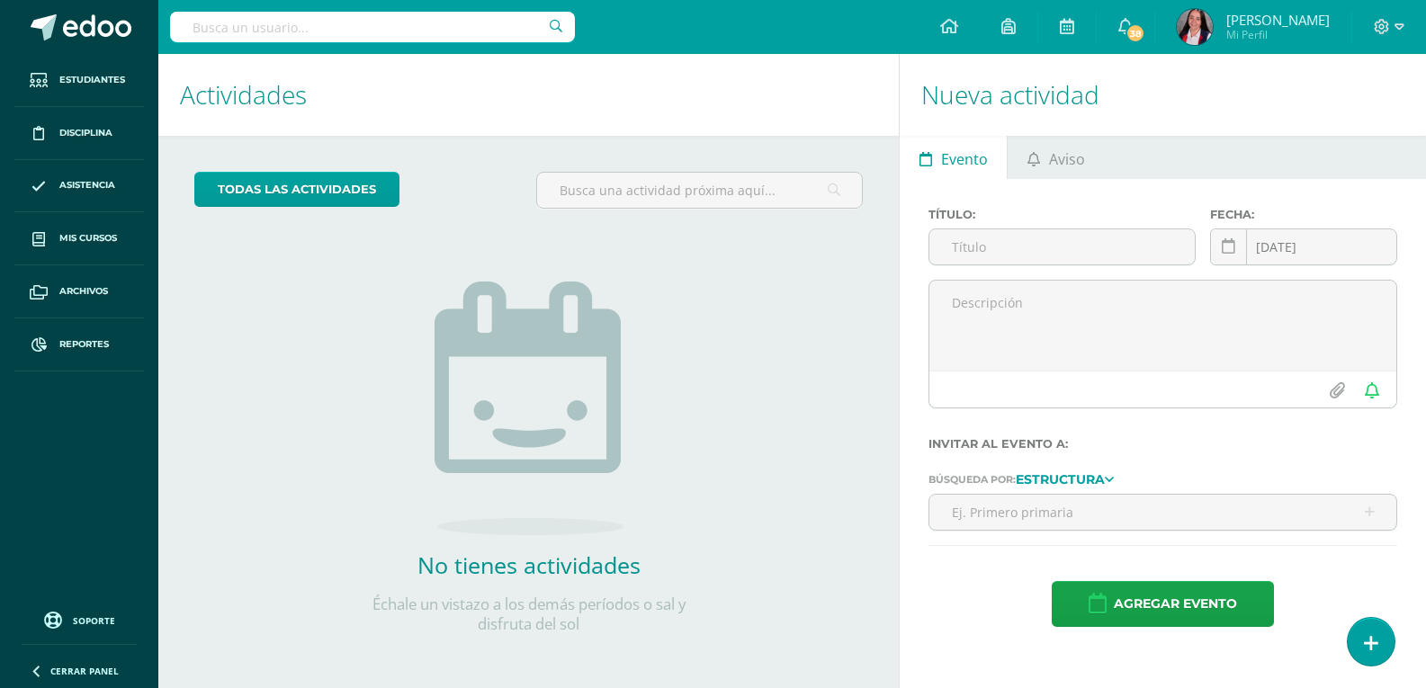
click at [291, 22] on input "text" at bounding box center [372, 27] width 405 height 31
click at [88, 77] on span "Estudiantes" at bounding box center [92, 80] width 66 height 14
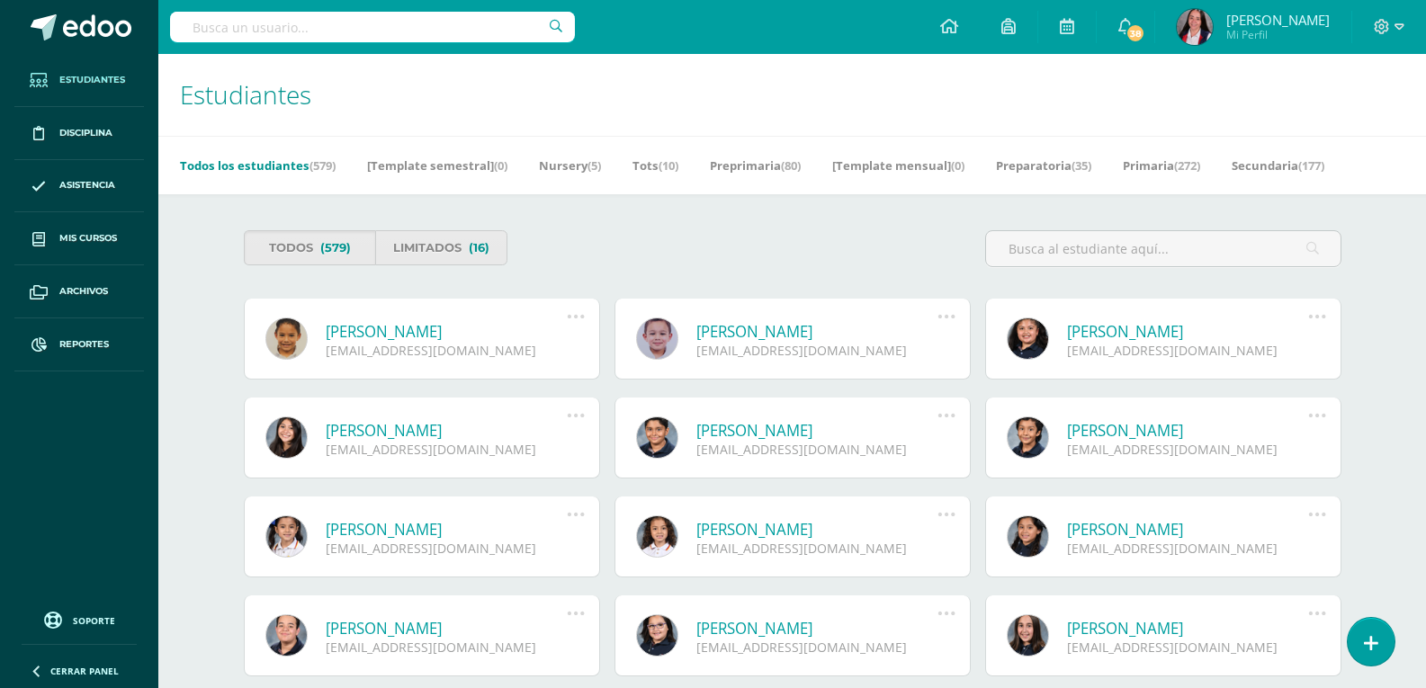
click at [243, 28] on input "text" at bounding box center [372, 27] width 405 height 31
type input "Diego Prera"
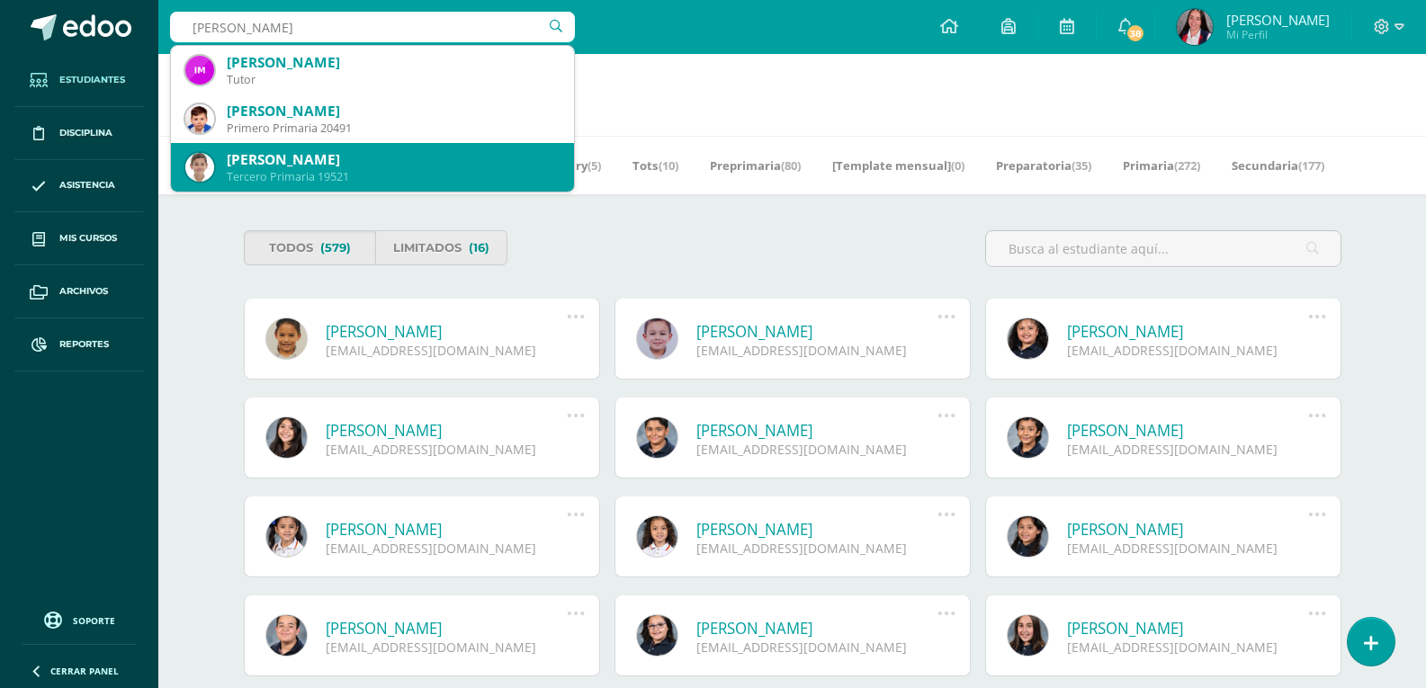
click at [262, 151] on div "Juan Diego Prera Sandoval" at bounding box center [393, 159] width 333 height 19
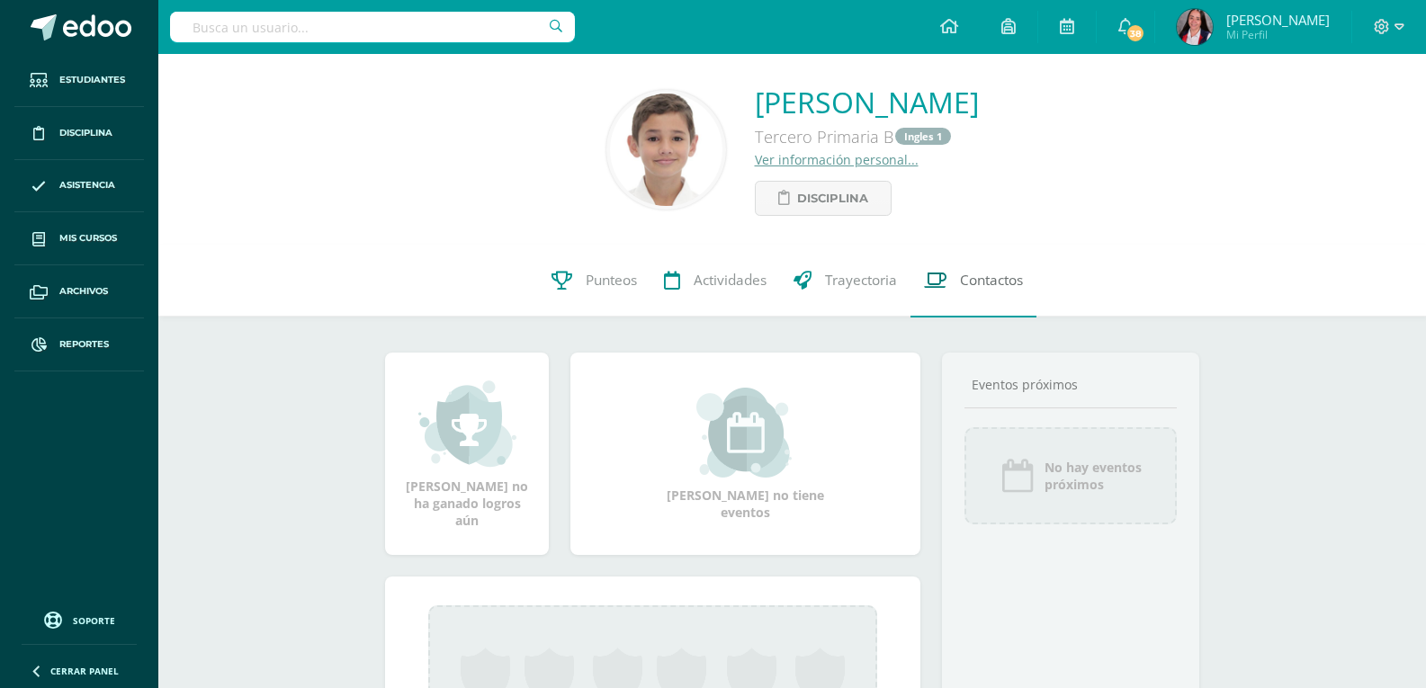
click at [981, 281] on span "Contactos" at bounding box center [991, 281] width 63 height 19
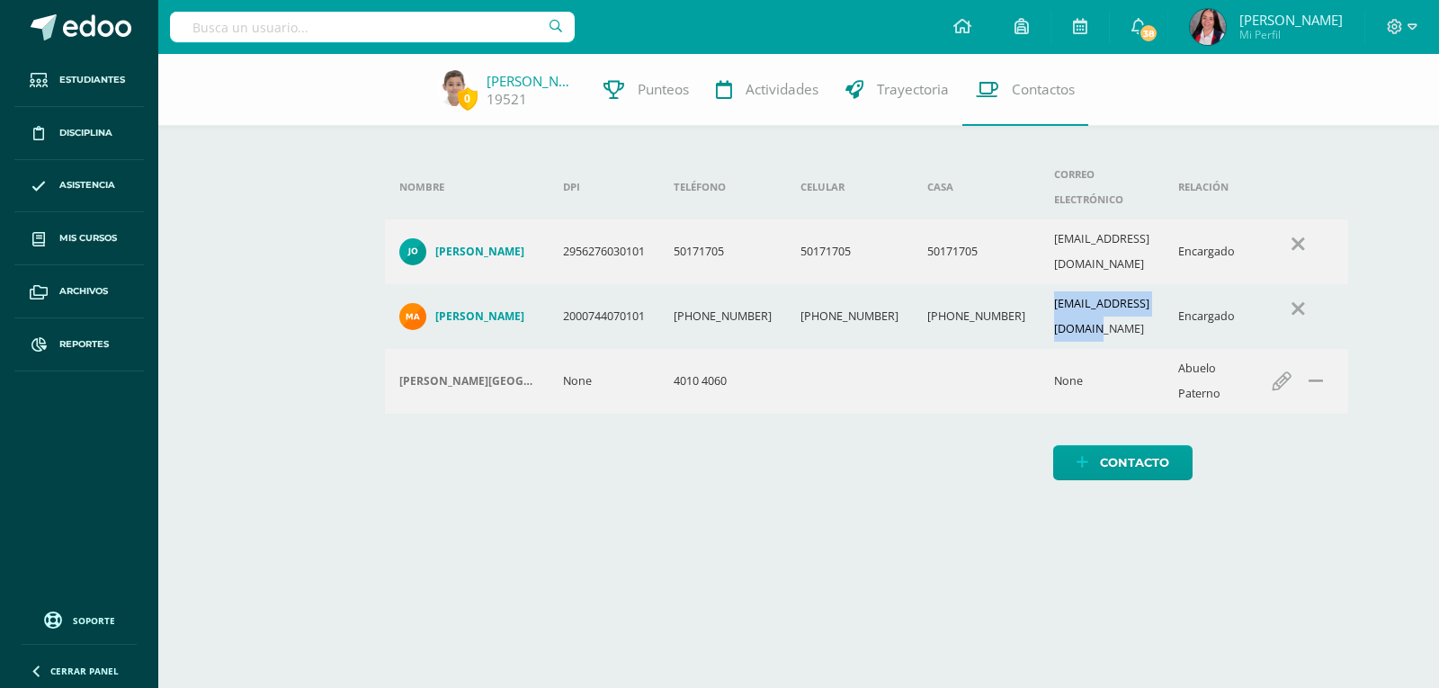
drag, startPoint x: 1060, startPoint y: 274, endPoint x: 921, endPoint y: 268, distance: 139.6
click at [1040, 284] on td "[EMAIL_ADDRESS][DOMAIN_NAME]" at bounding box center [1102, 316] width 124 height 65
copy td "[EMAIL_ADDRESS][DOMAIN_NAME]"
click at [1040, 219] on td "[EMAIL_ADDRESS][DOMAIN_NAME]" at bounding box center [1102, 251] width 124 height 65
drag, startPoint x: 1031, startPoint y: 217, endPoint x: 916, endPoint y: 210, distance: 115.3
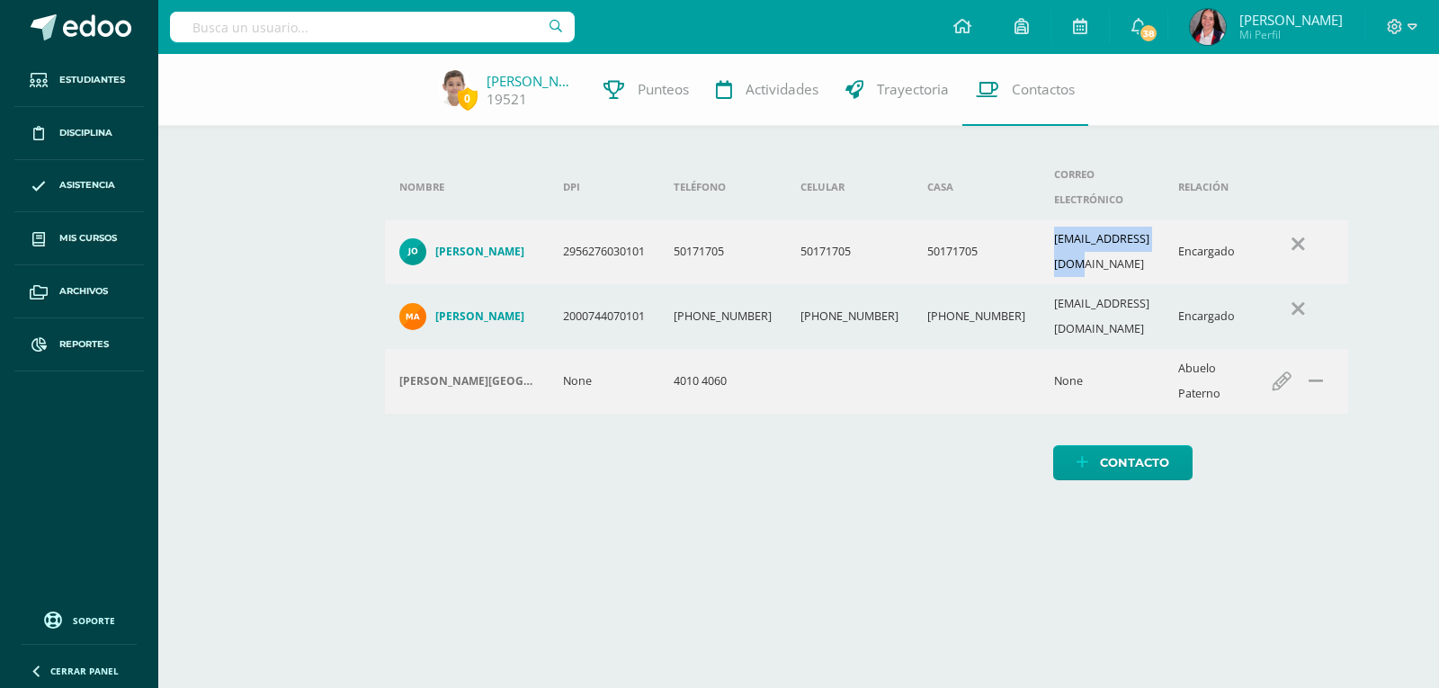
click at [1040, 219] on td "[EMAIL_ADDRESS][DOMAIN_NAME]" at bounding box center [1102, 251] width 124 height 65
copy td "[EMAIL_ADDRESS][DOMAIN_NAME]"
